Goal: Task Accomplishment & Management: Use online tool/utility

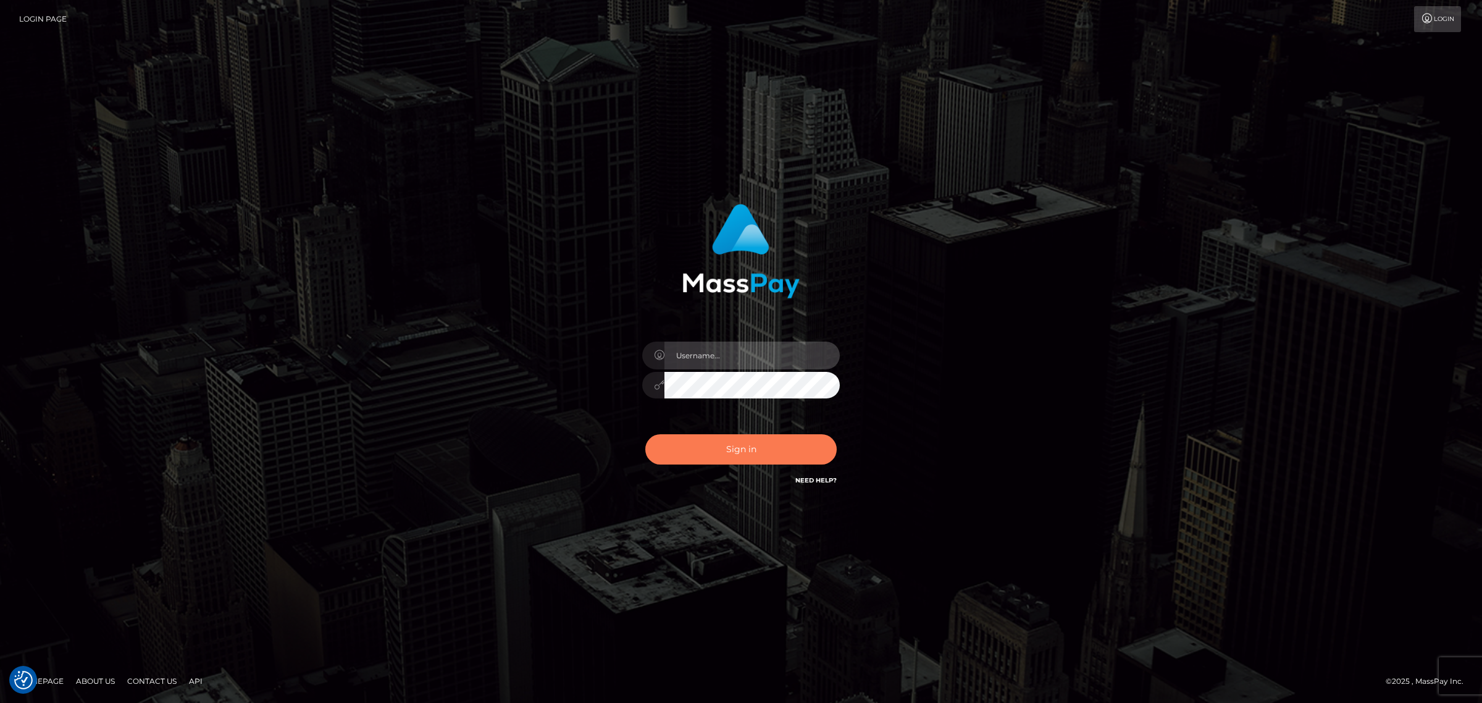
type input "Angelo.Xcite"
click at [760, 461] on button "Sign in" at bounding box center [740, 449] width 191 height 30
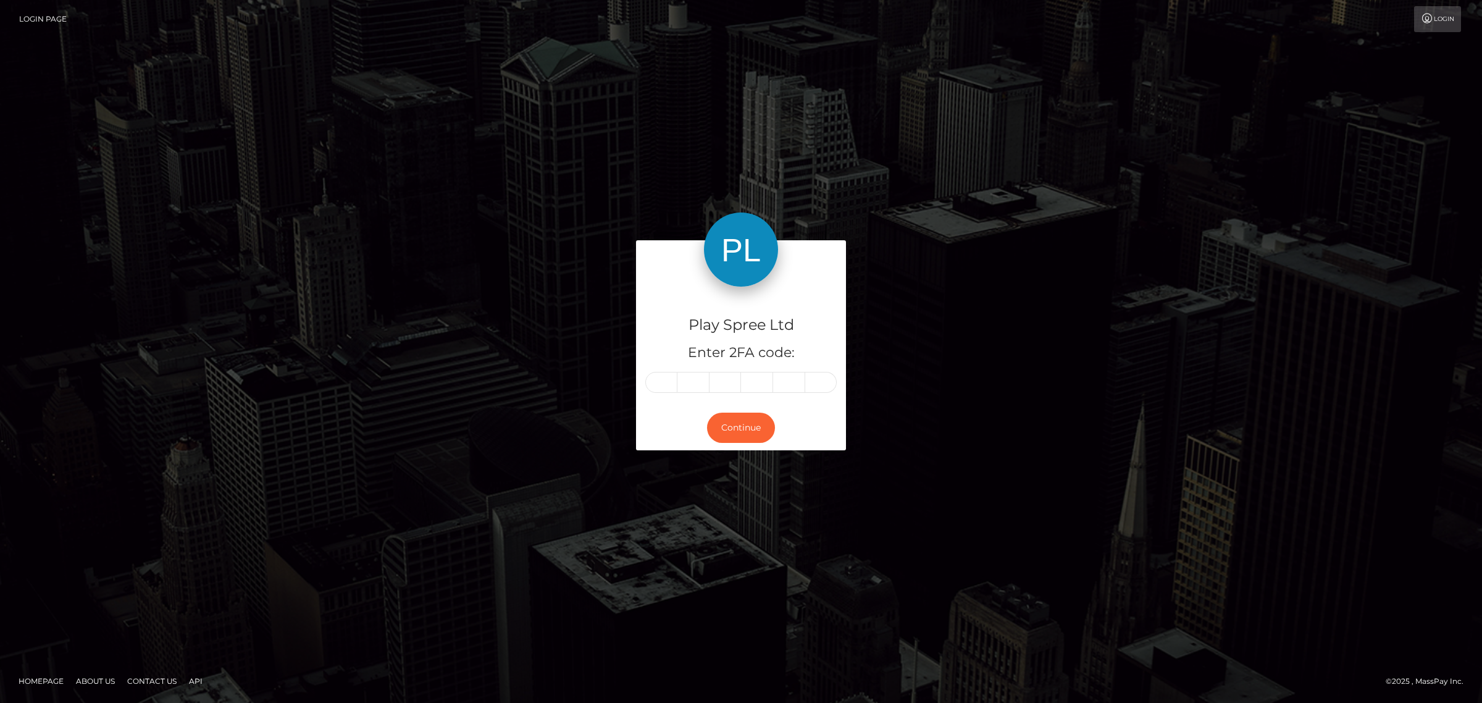
click at [665, 381] on input "text" at bounding box center [661, 382] width 32 height 21
type input "3"
type input "0"
type input "2"
type input "5"
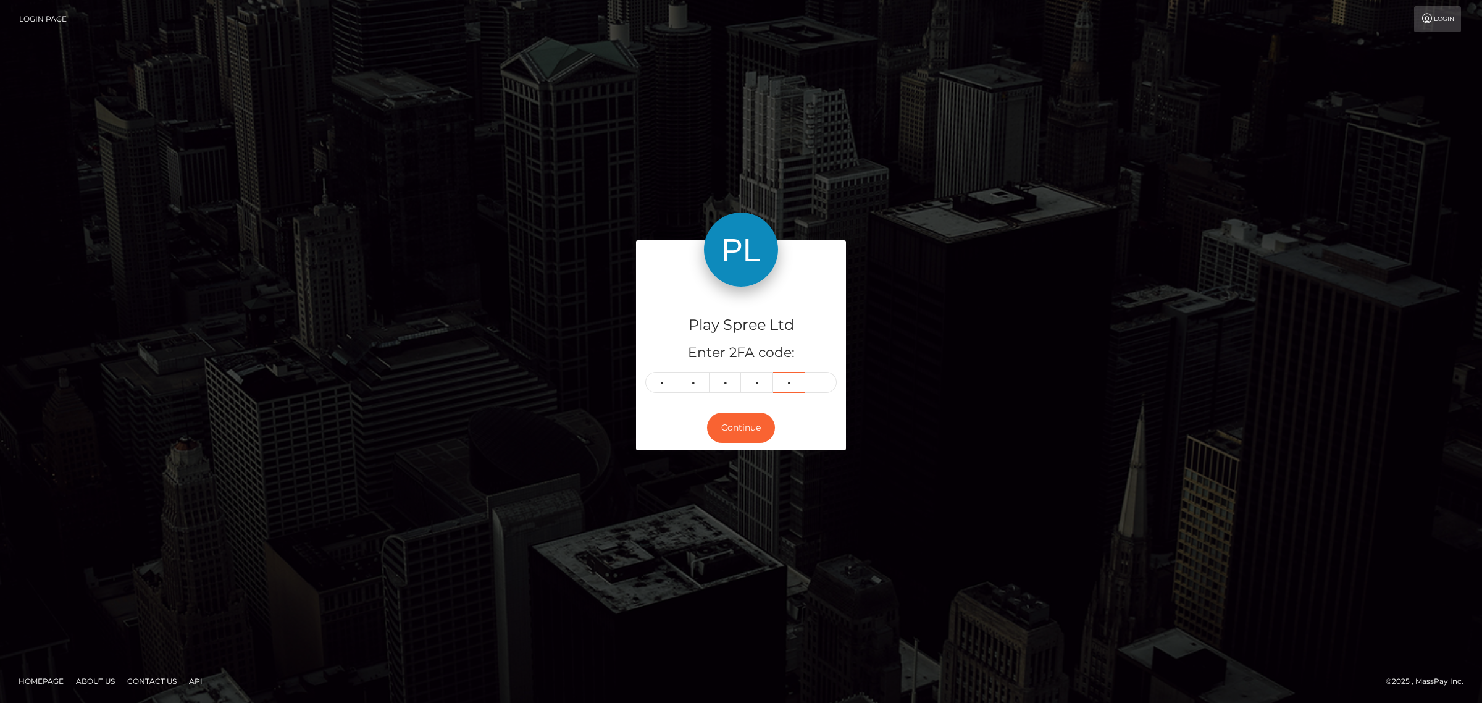
type input "3"
type input "9"
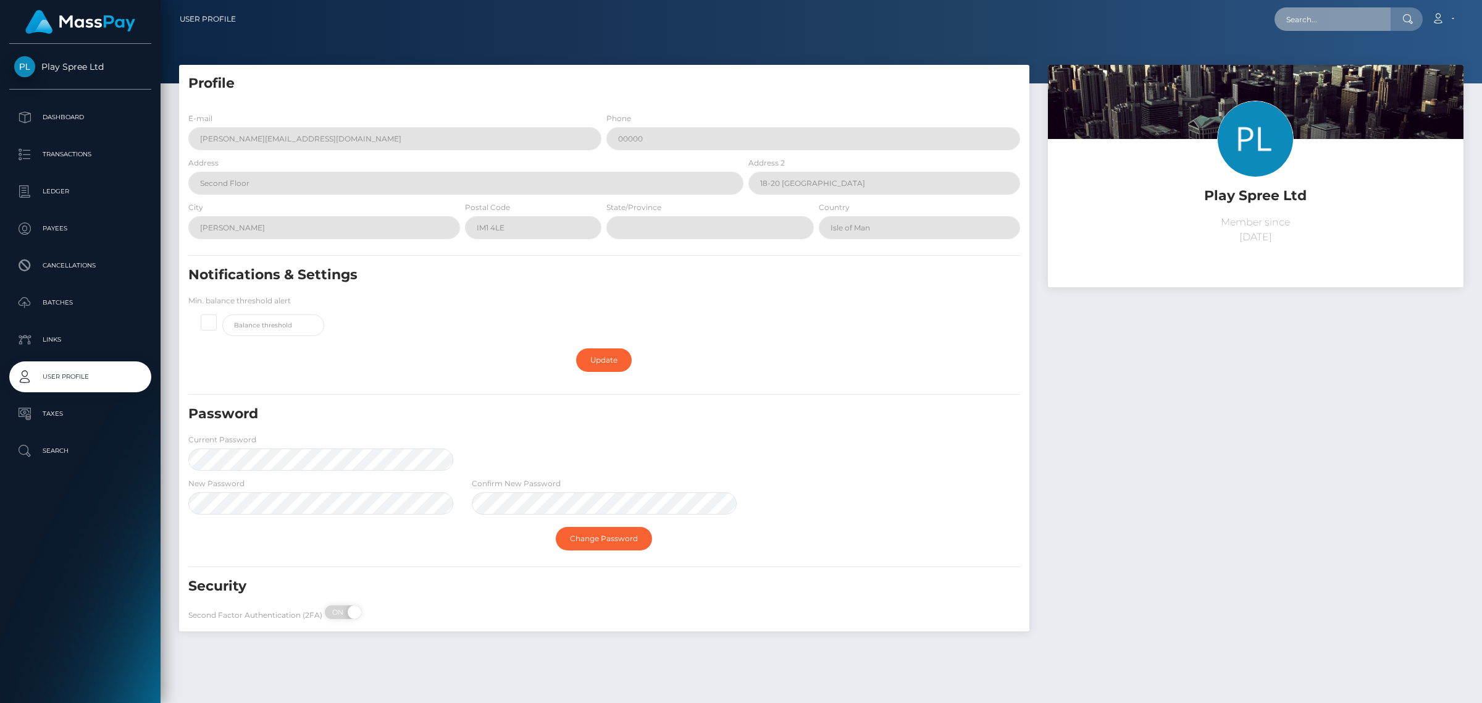
click at [1311, 19] on input "text" at bounding box center [1333, 18] width 116 height 23
click at [95, 275] on p "Cancellations" at bounding box center [80, 265] width 132 height 19
click at [88, 310] on p "Batches" at bounding box center [80, 302] width 132 height 19
